Goal: Information Seeking & Learning: Learn about a topic

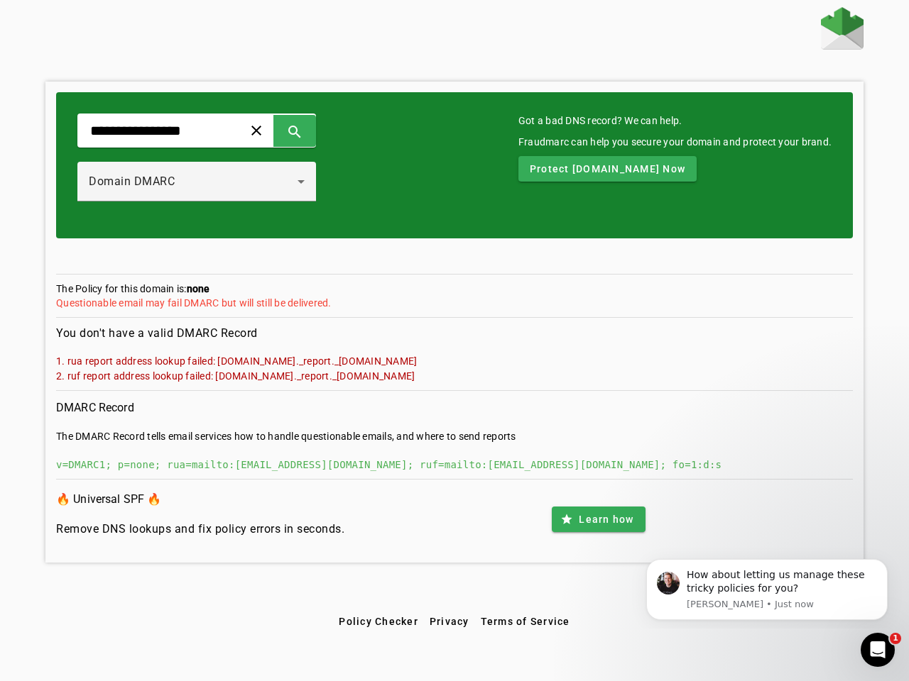
click at [273, 131] on span at bounding box center [256, 131] width 34 height 34
click at [312, 131] on span at bounding box center [295, 131] width 34 height 34
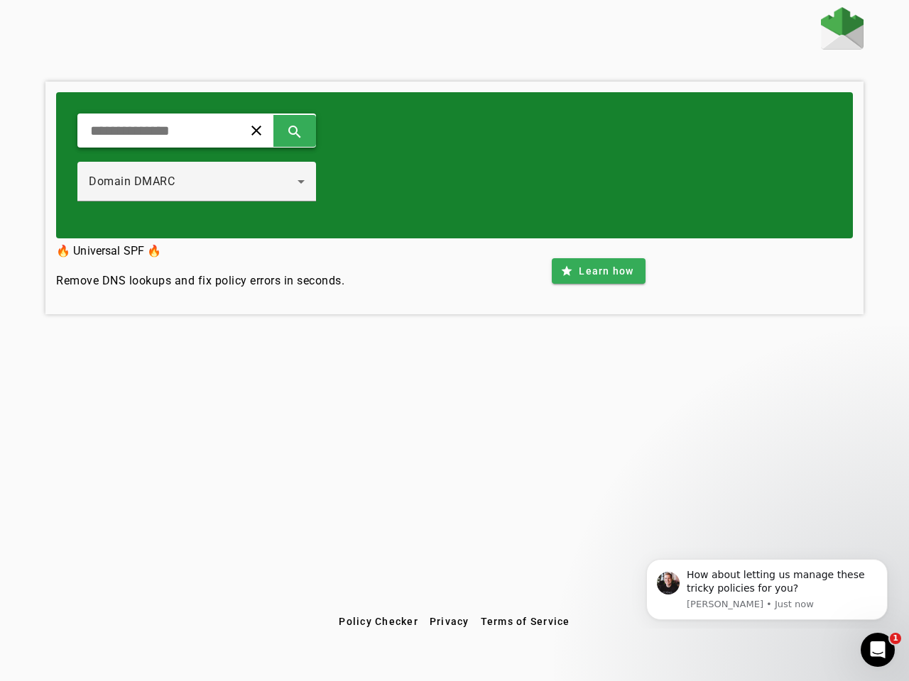
click at [212, 182] on div "Domain DMARC" at bounding box center [193, 181] width 209 height 17
click at [612, 169] on div "clear search Domain DMARC" at bounding box center [454, 165] width 796 height 146
click at [598, 520] on div "clear search Domain DMARC 🔥 Universal SPF 🔥 Remove DNS lookups and fix policy e…" at bounding box center [454, 308] width 909 height 602
click at [378, 622] on span "Policy Checker" at bounding box center [379, 621] width 80 height 11
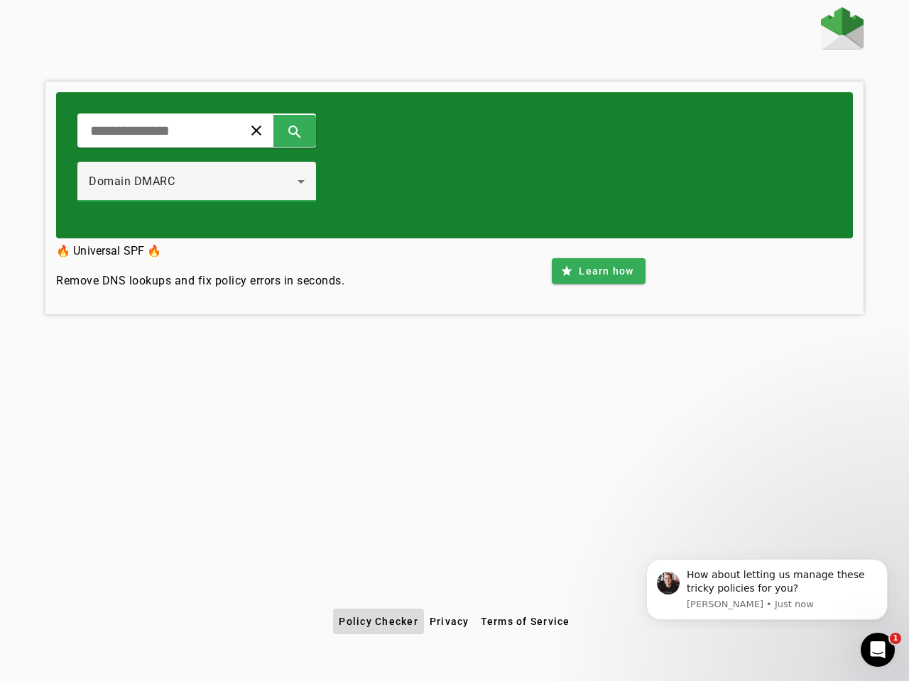
click at [449, 622] on span "Privacy" at bounding box center [449, 621] width 40 height 11
click at [525, 622] on span "Terms of Service" at bounding box center [525, 621] width 89 height 11
click at [767, 590] on div "How about letting us manage these tricky policies for you?" at bounding box center [781, 583] width 190 height 28
